Goal: Information Seeking & Learning: Learn about a topic

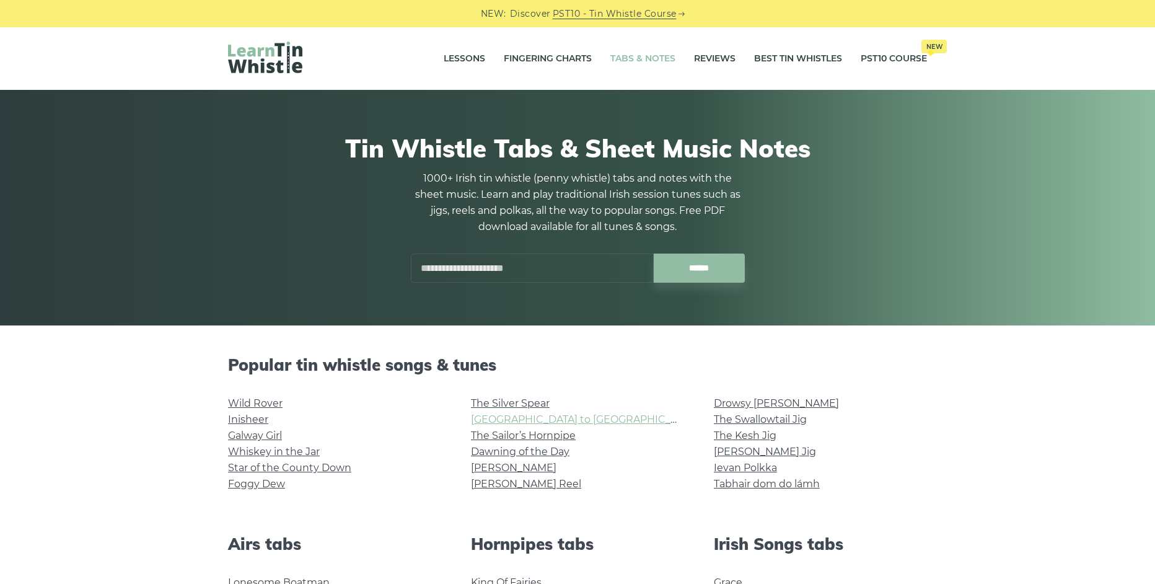
click at [524, 418] on link "Rocky Road to Dublin" at bounding box center [585, 419] width 229 height 12
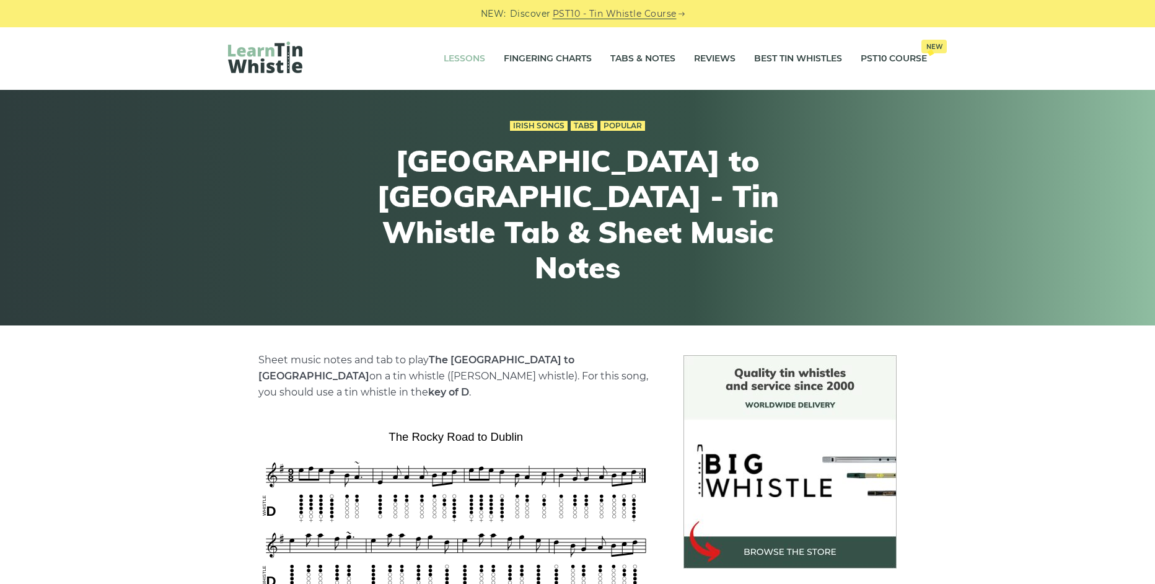
click at [475, 53] on link "Lessons" at bounding box center [465, 58] width 42 height 31
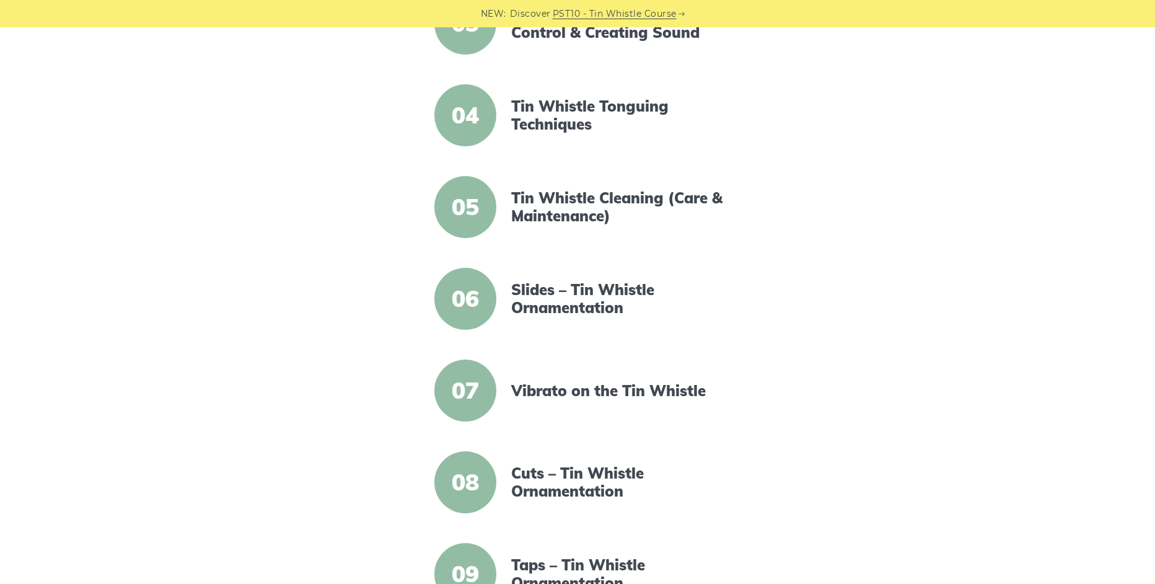
scroll to position [620, 0]
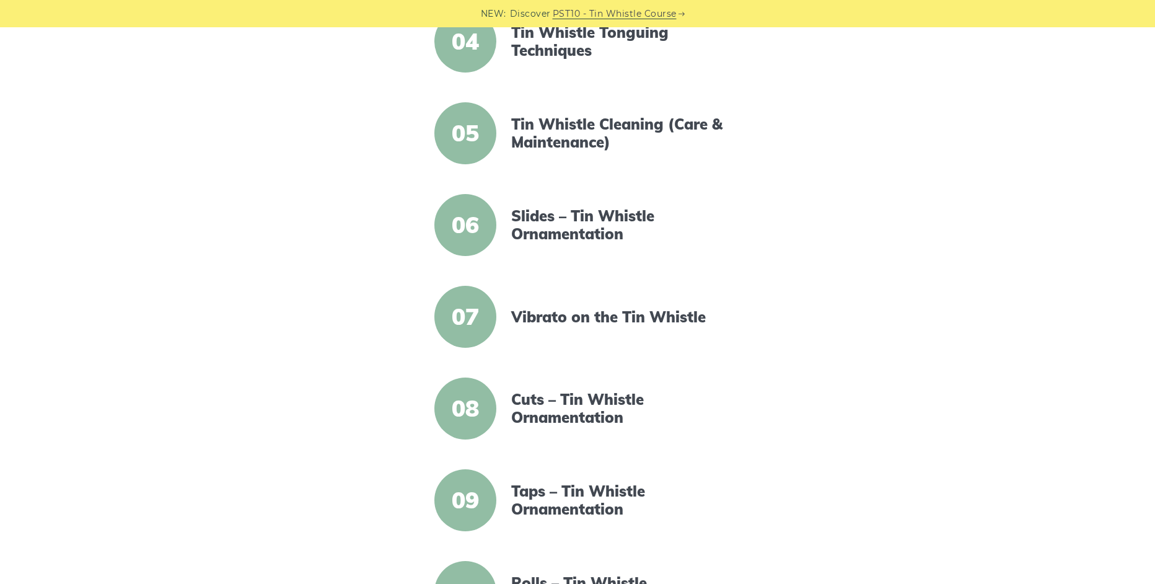
click at [564, 183] on div "05 Tin Whistle Cleaning (Care & Maintenance)" at bounding box center [578, 148] width 486 height 92
click at [558, 224] on link "Slides – Tin Whistle Ornamentation" at bounding box center [617, 225] width 213 height 36
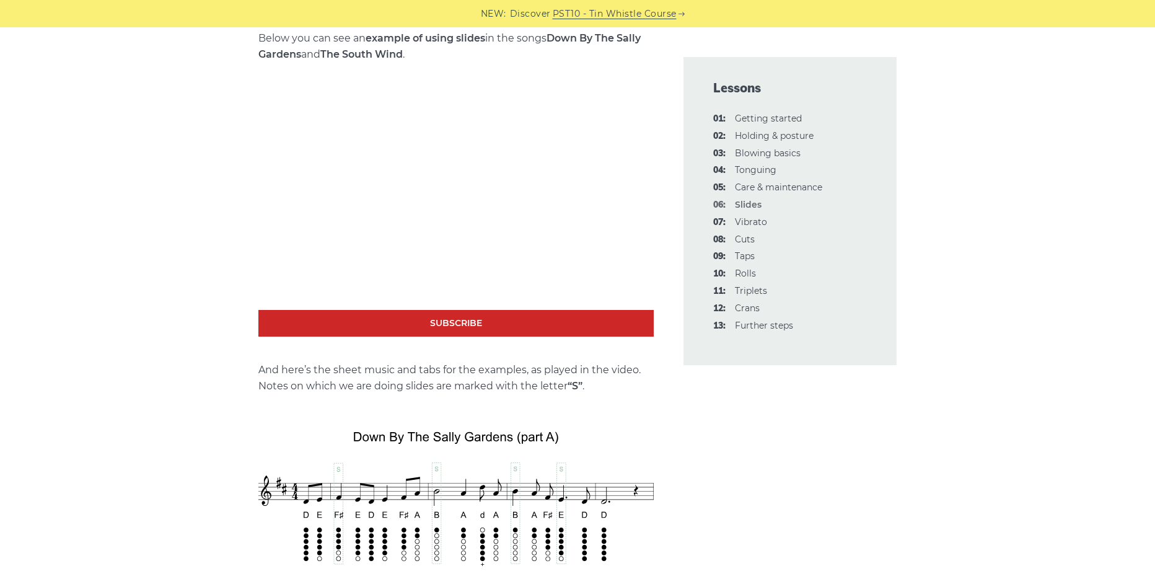
scroll to position [992, 0]
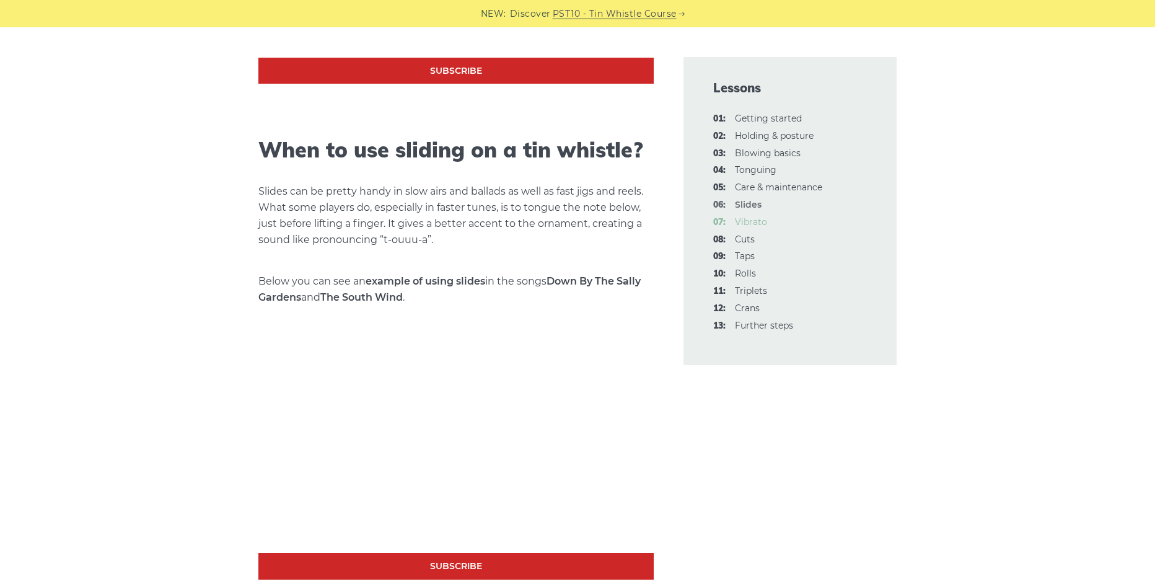
click at [745, 221] on link "07: Vibrato" at bounding box center [751, 221] width 32 height 11
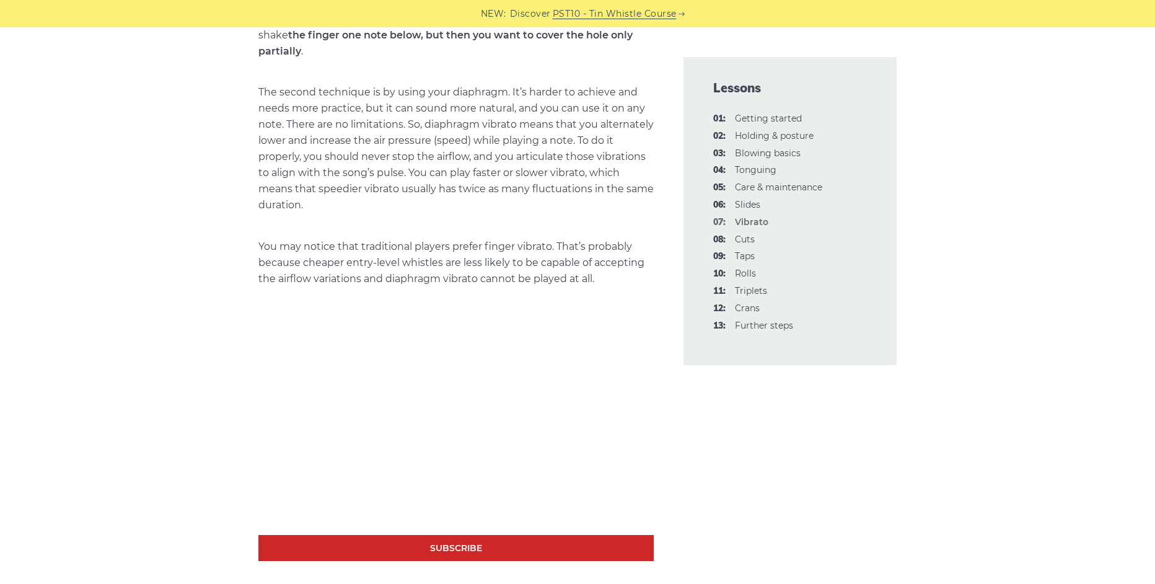
scroll to position [1116, 0]
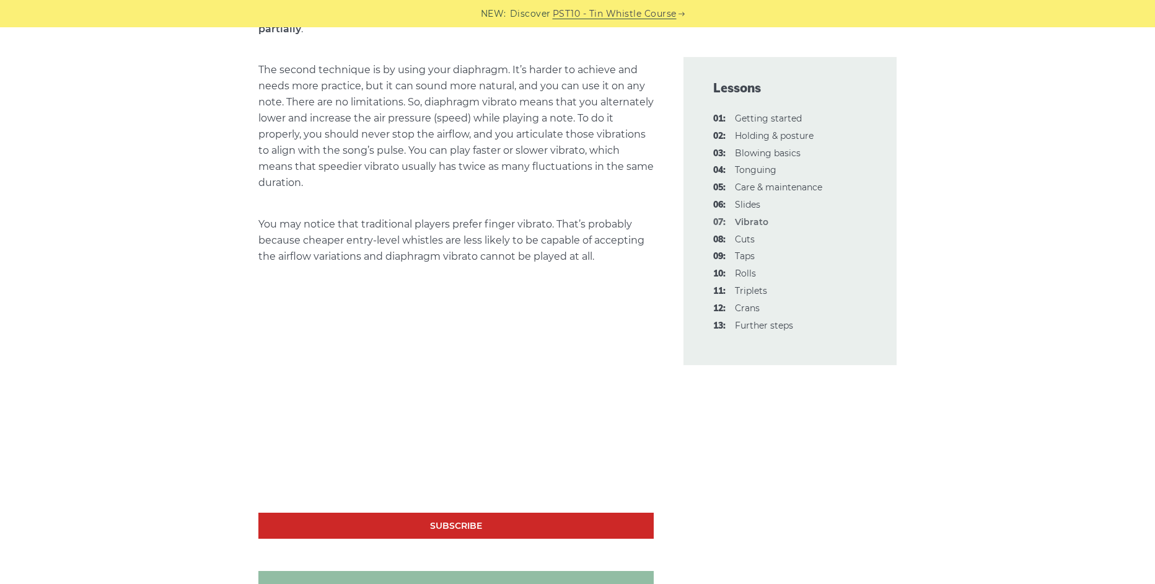
click at [757, 239] on li "08: Cuts" at bounding box center [790, 239] width 154 height 15
click at [748, 242] on link "08: Cuts" at bounding box center [745, 239] width 20 height 11
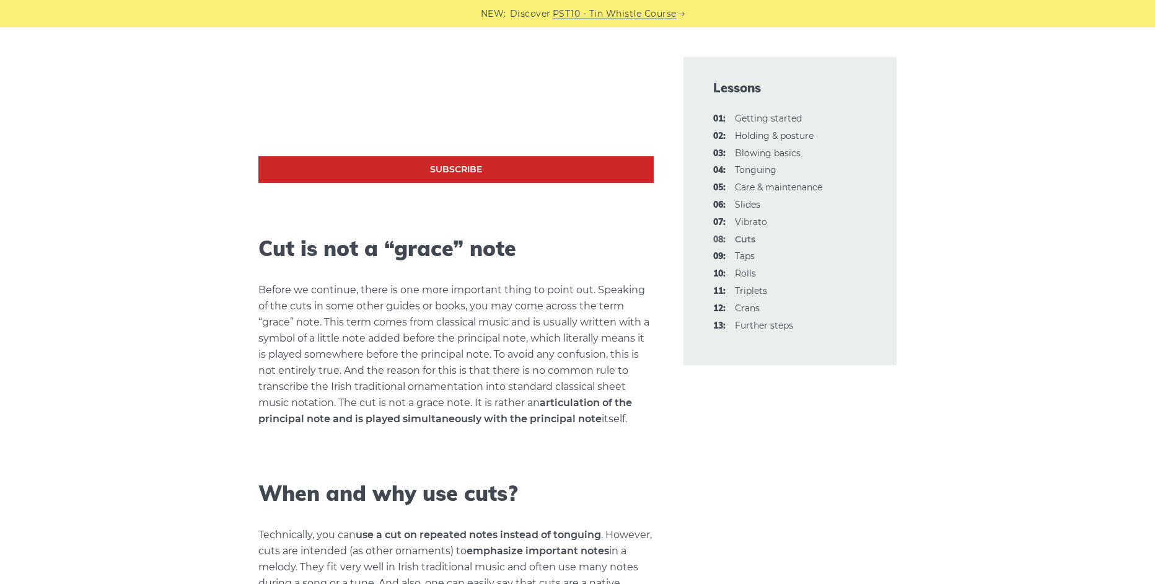
scroll to position [1178, 0]
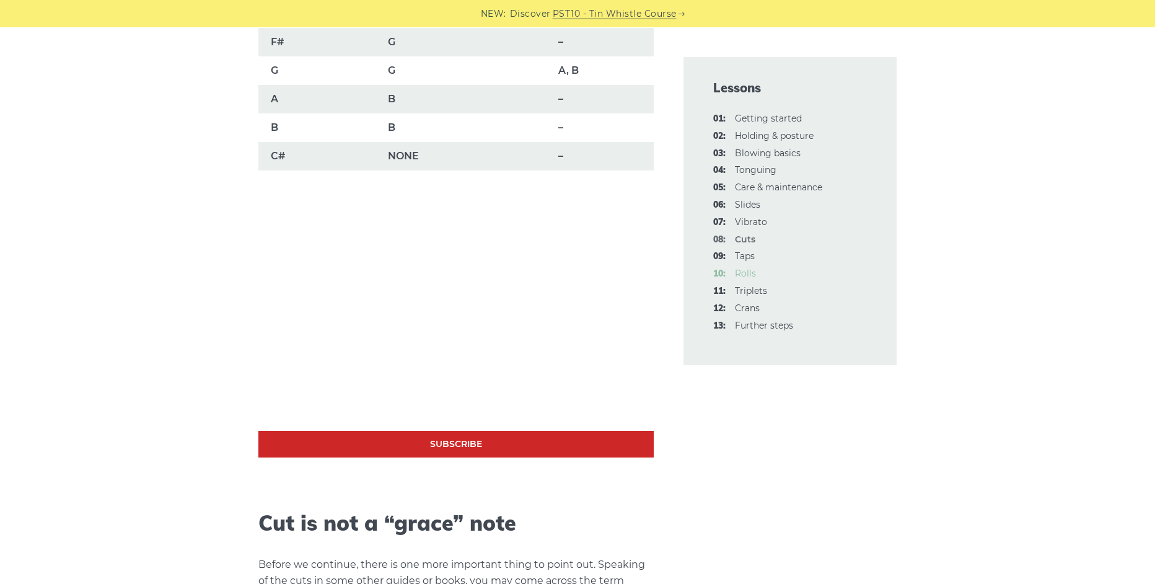
click at [746, 271] on link "10: Rolls" at bounding box center [745, 273] width 21 height 11
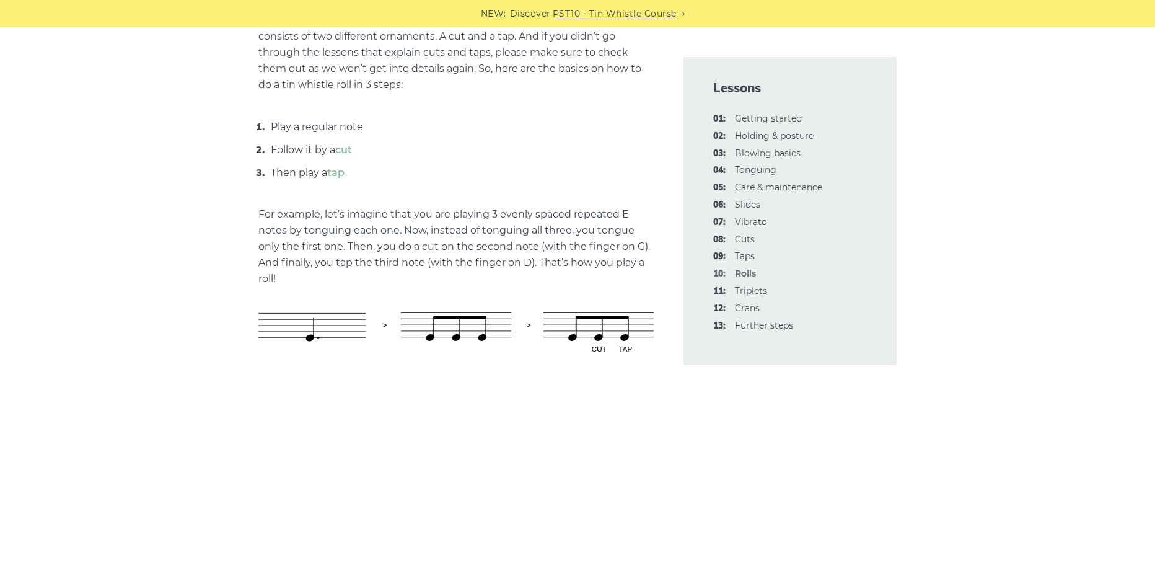
scroll to position [558, 0]
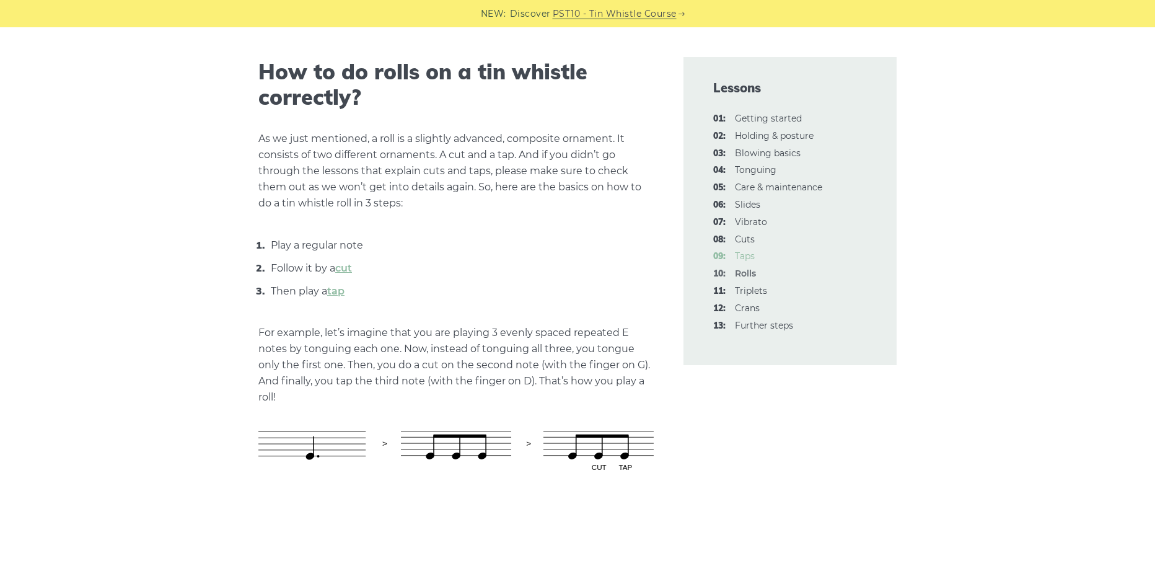
click at [751, 257] on link "09: Taps" at bounding box center [745, 255] width 20 height 11
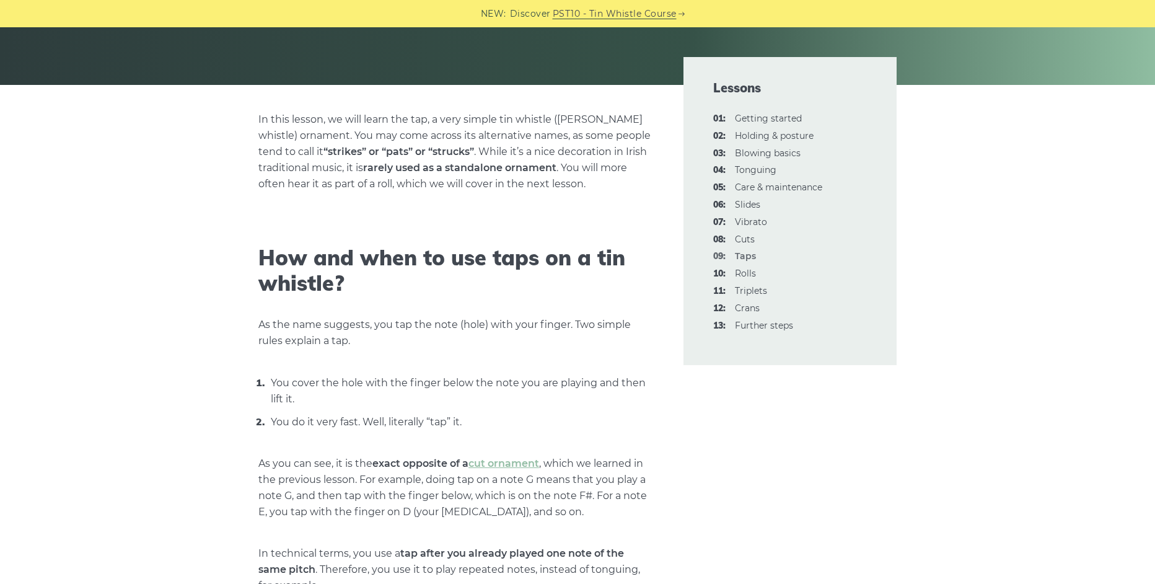
scroll to position [434, 0]
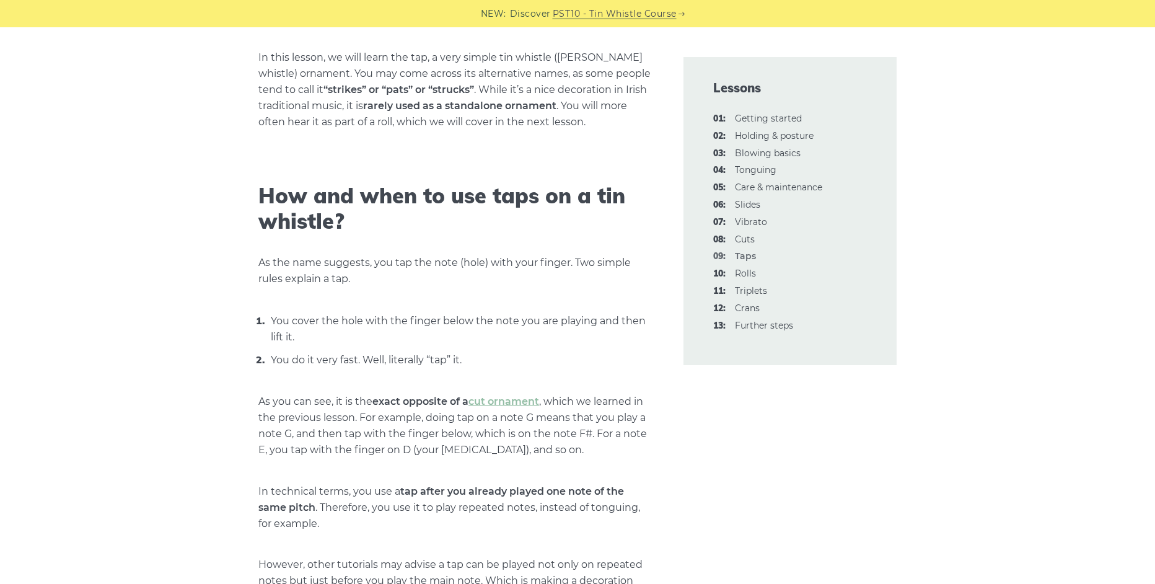
click at [796, 142] on li "02: Holding & posture" at bounding box center [790, 136] width 154 height 15
click at [796, 138] on link "02: Holding & posture" at bounding box center [774, 135] width 79 height 11
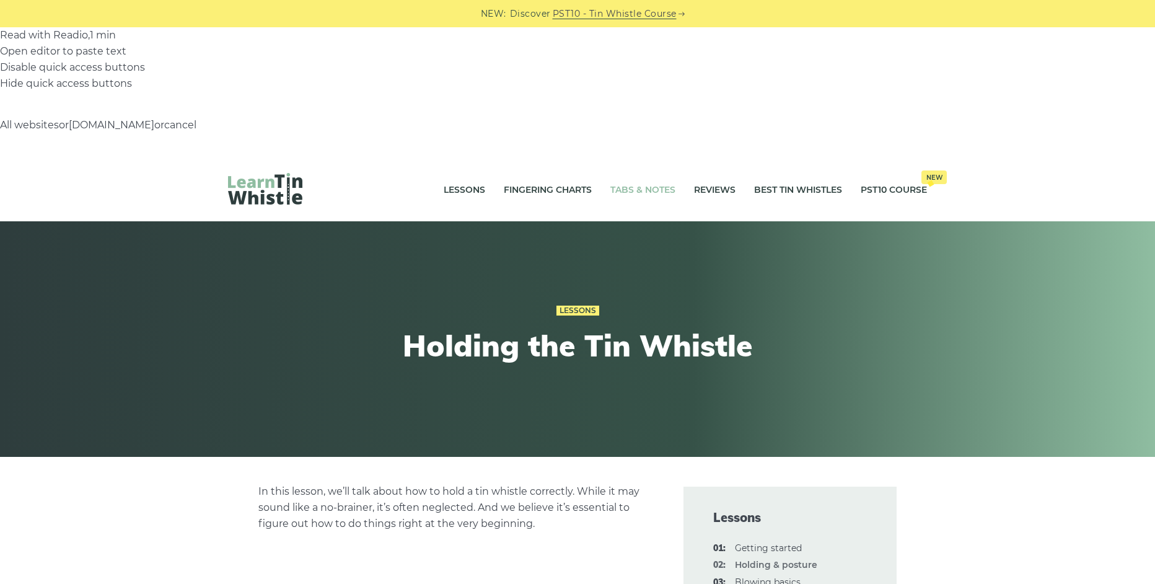
click at [616, 174] on link "Tabs & Notes" at bounding box center [643, 189] width 65 height 31
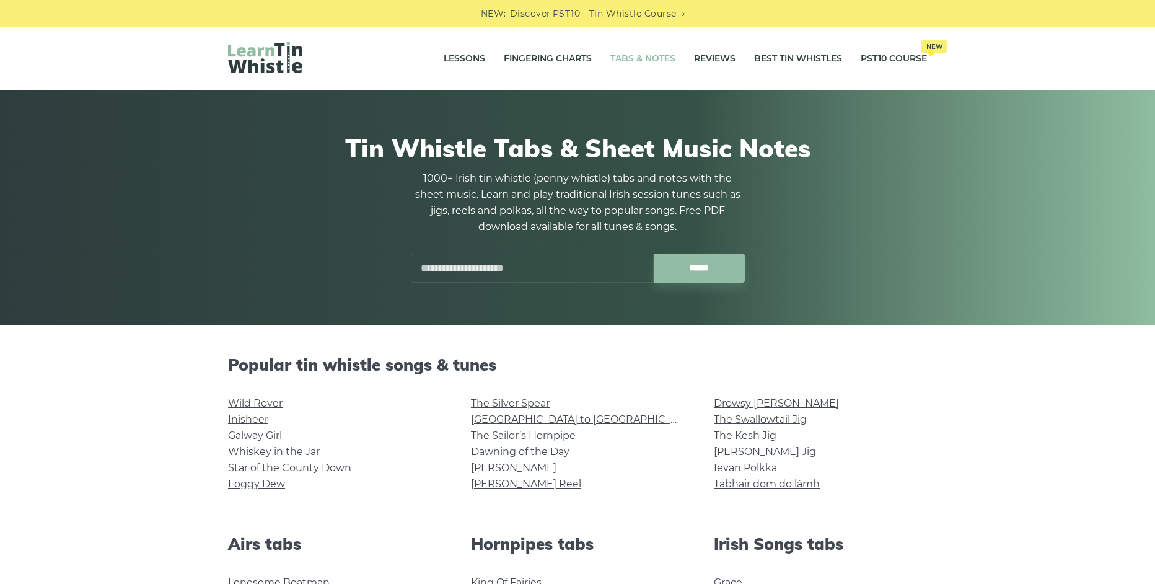
scroll to position [248, 0]
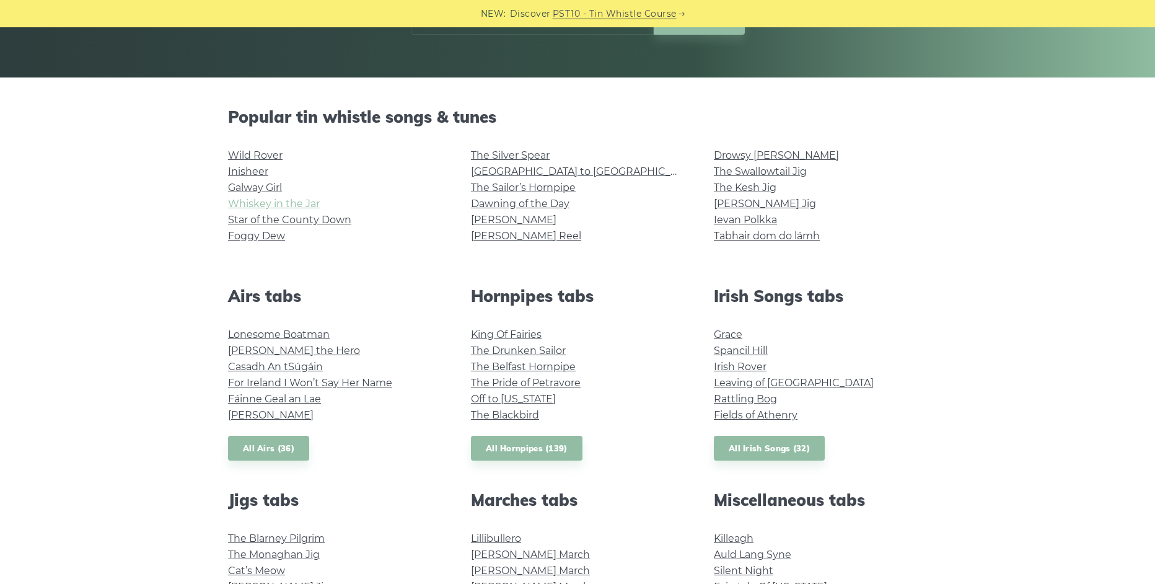
click at [268, 208] on link "Whiskey in the Jar" at bounding box center [274, 204] width 92 height 12
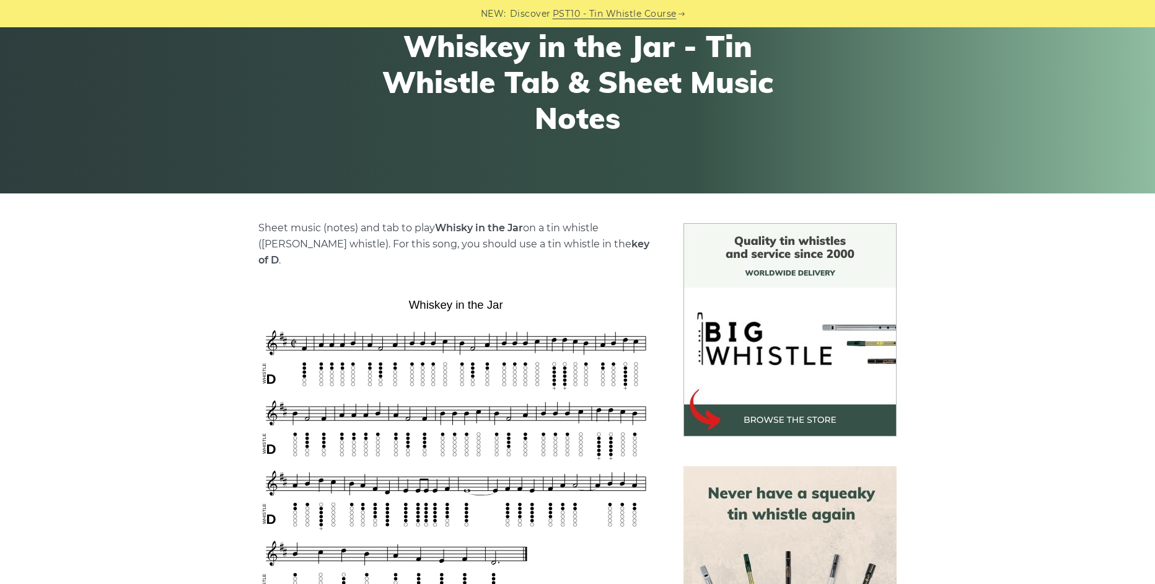
scroll to position [310, 0]
